Goal: Transaction & Acquisition: Register for event/course

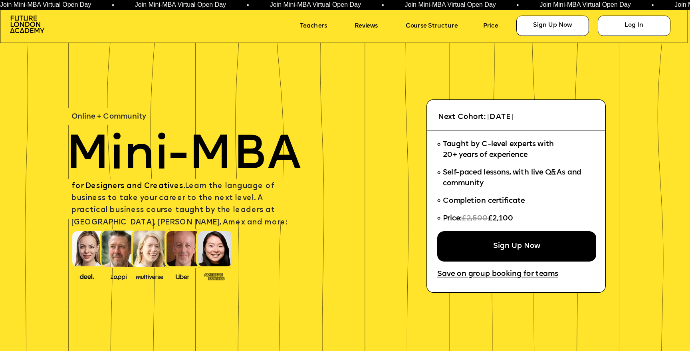
drag, startPoint x: 521, startPoint y: 213, endPoint x: 515, endPoint y: 218, distance: 7.7
click at [515, 218] on li "Price: £2,500 £2,100" at bounding box center [513, 220] width 152 height 21
copy span "Price: £2,500 £2,100"
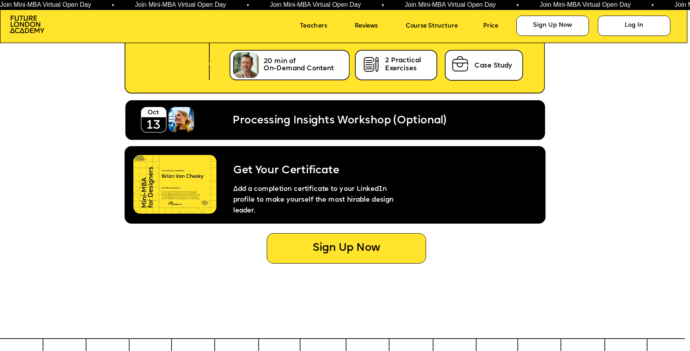
scroll to position [3883, 0]
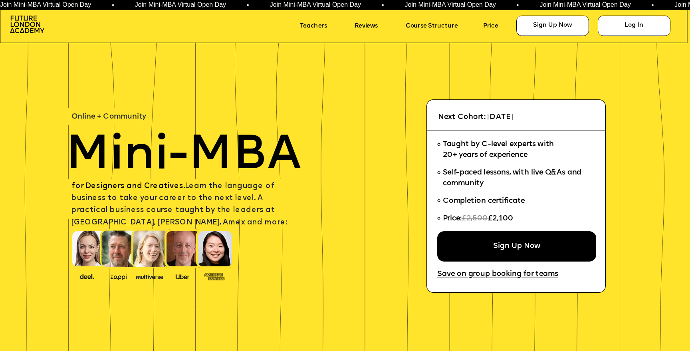
scroll to position [3883, 0]
